Goal: Use online tool/utility: Utilize a website feature to perform a specific function

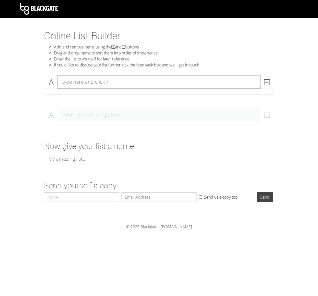
click at [82, 87] on textarea at bounding box center [159, 82] width 202 height 13
paste textarea "Introspective Actually Very Please Yes Fundamental Super [GEOGRAPHIC_DATA] Elec…"
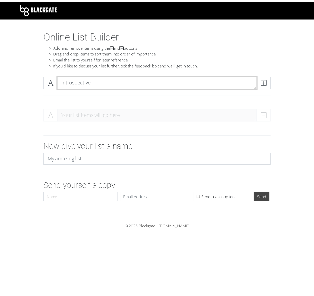
scroll to position [0, 0]
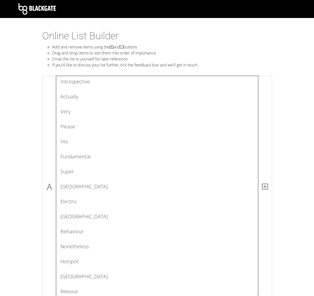
type textarea "Introspective Actually Very Please Yes Fundamental Super [GEOGRAPHIC_DATA] Elec…"
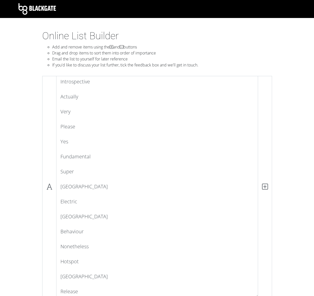
click at [280, 105] on div "Introspective Actually Very Please Yes Fundamental Super [GEOGRAPHIC_DATA] Elec…" at bounding box center [157, 193] width 285 height 242
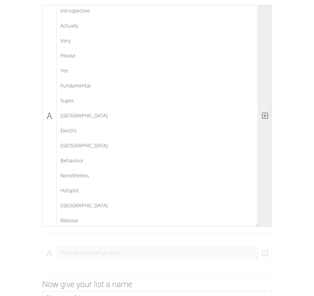
scroll to position [68, 0]
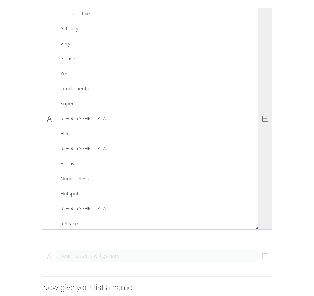
click at [267, 119] on icon at bounding box center [265, 118] width 6 height 5
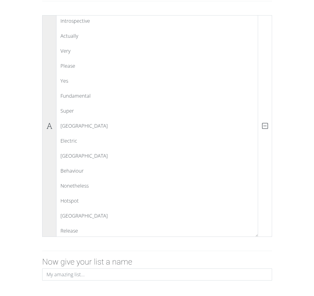
scroll to position [143, 0]
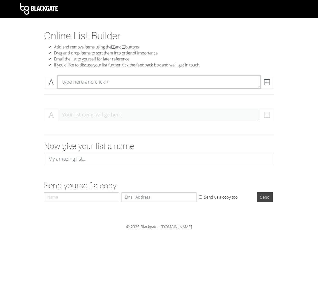
click at [86, 79] on textarea at bounding box center [159, 82] width 202 height 13
